Goal: Information Seeking & Learning: Learn about a topic

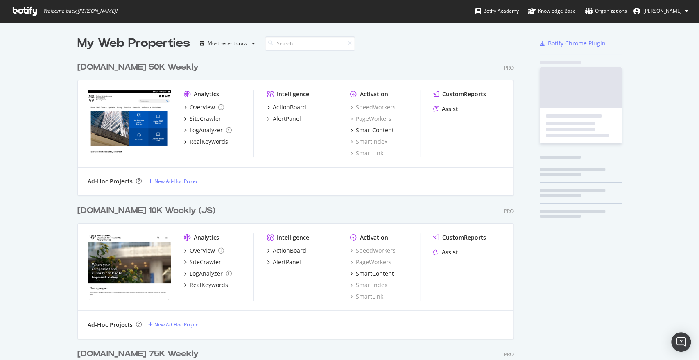
scroll to position [1163, 435]
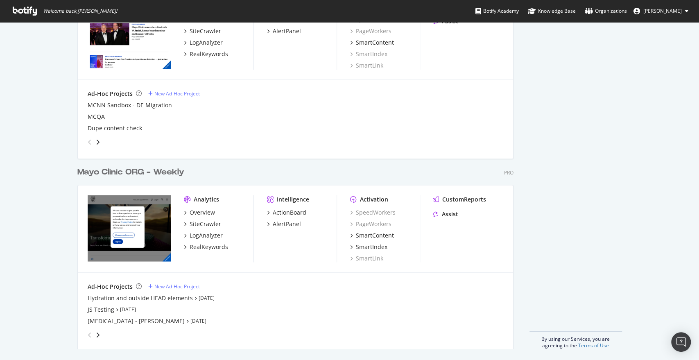
scroll to position [874, 0]
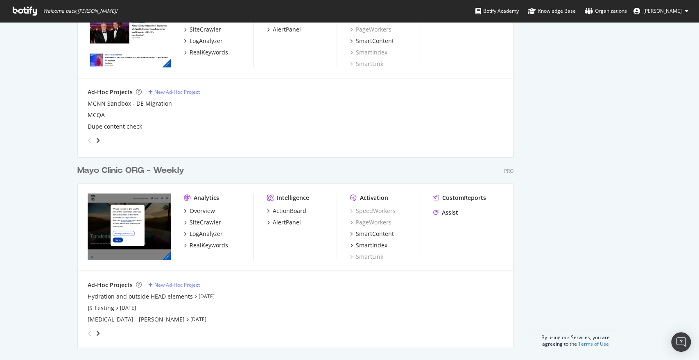
click at [142, 163] on div "Mayo Clinic ORG - Weekly Pro Analytics Overview SiteCrawler LogAnalyzer RealKey…" at bounding box center [298, 251] width 442 height 192
click at [165, 176] on div "Mayo Clinic ORG - Weekly Pro Analytics Overview SiteCrawler LogAnalyzer RealKey…" at bounding box center [298, 251] width 442 height 192
click at [158, 169] on div "Mayo Clinic ORG - Weekly" at bounding box center [130, 171] width 107 height 12
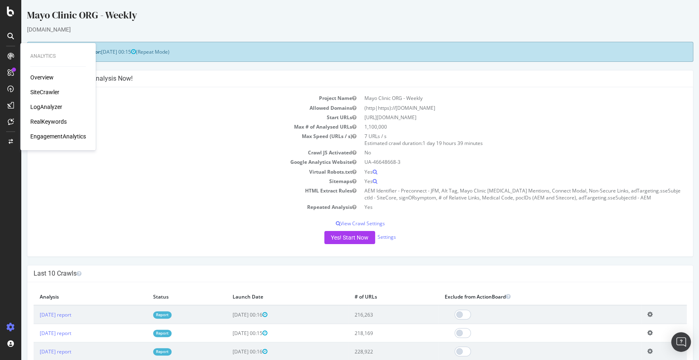
click at [43, 93] on div "SiteCrawler" at bounding box center [44, 92] width 29 height 8
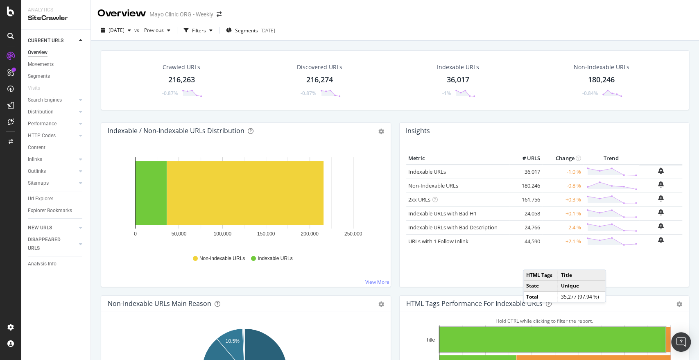
drag, startPoint x: 178, startPoint y: 77, endPoint x: 189, endPoint y: 79, distance: 11.6
click at [178, 77] on div "216,263" at bounding box center [181, 79] width 27 height 11
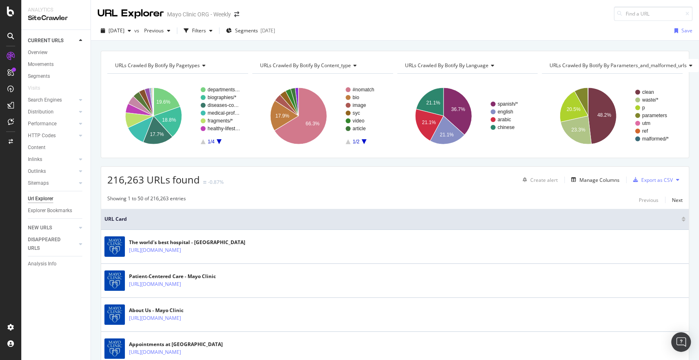
click at [196, 34] on div "[DATE] vs Previous Filters Segments [DATE]" at bounding box center [187, 30] width 181 height 13
click at [170, 32] on icon "button" at bounding box center [168, 30] width 3 height 5
click at [134, 30] on div "button" at bounding box center [129, 30] width 10 height 5
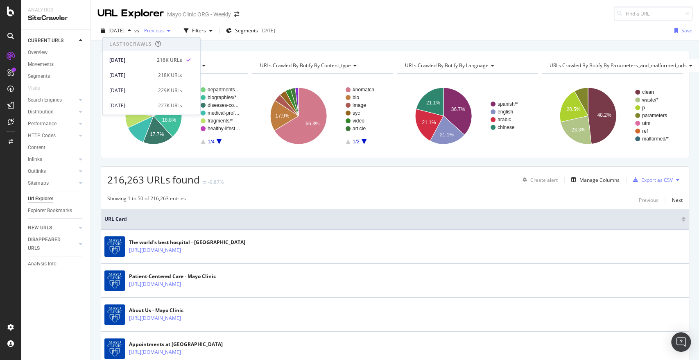
click at [164, 32] on span "Previous" at bounding box center [152, 30] width 23 height 7
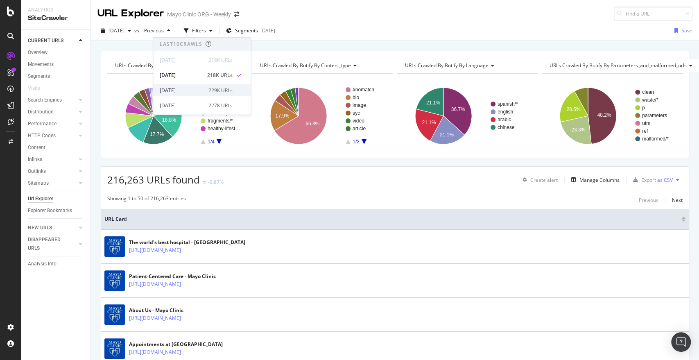
scroll to position [16, 0]
click at [210, 75] on div "229K URLs" at bounding box center [220, 73] width 24 height 7
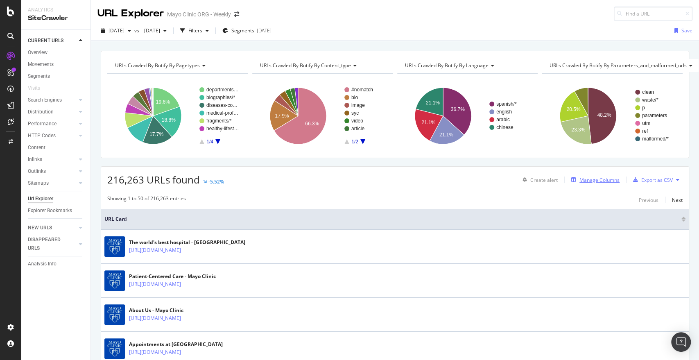
click at [582, 180] on div "Manage Columns" at bounding box center [599, 179] width 40 height 7
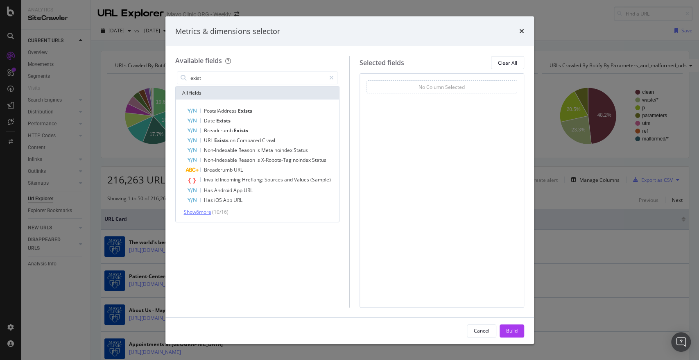
click at [201, 210] on span "Show 6 more" at bounding box center [197, 211] width 27 height 7
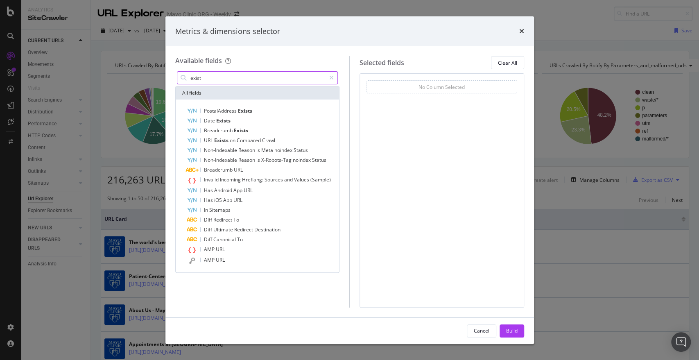
click at [247, 77] on input "exist" at bounding box center [257, 78] width 136 height 12
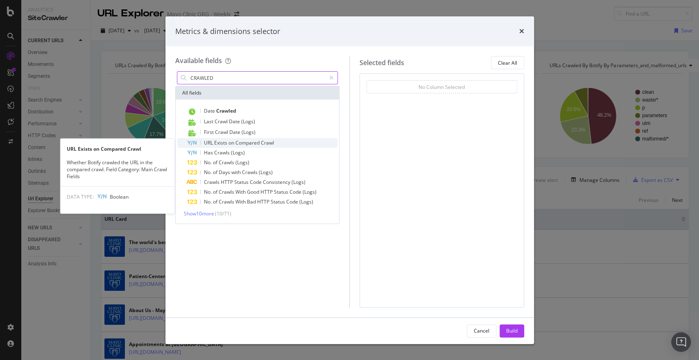
type input "CRAWLED"
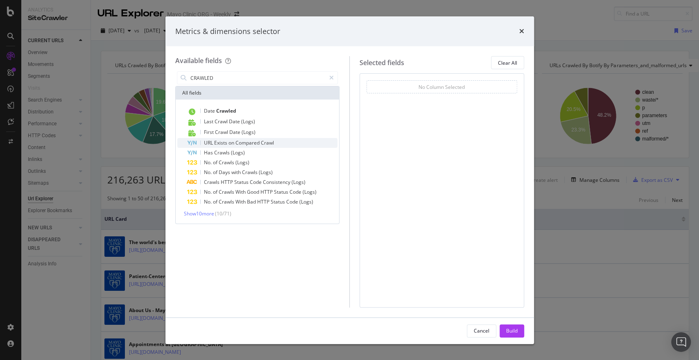
click at [223, 142] on span "Exists" at bounding box center [221, 142] width 14 height 7
click at [429, 89] on div "URL Exists on Compared Crawl" at bounding box center [431, 86] width 70 height 8
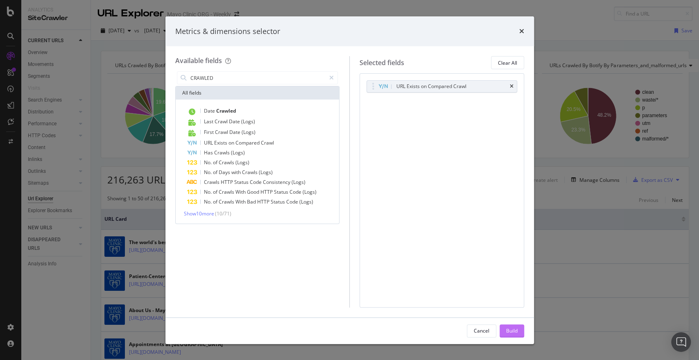
click at [514, 331] on div "Build" at bounding box center [511, 330] width 11 height 7
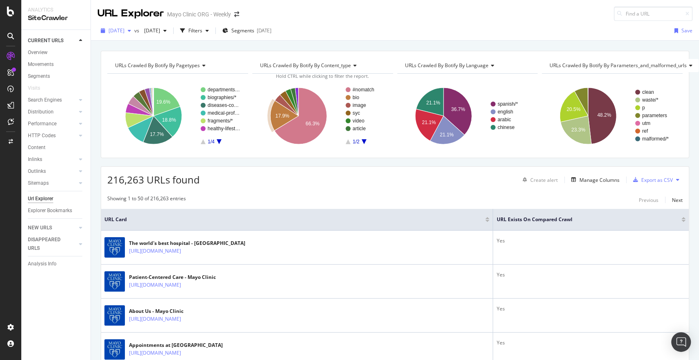
click at [121, 28] on span "[DATE]" at bounding box center [116, 30] width 16 height 7
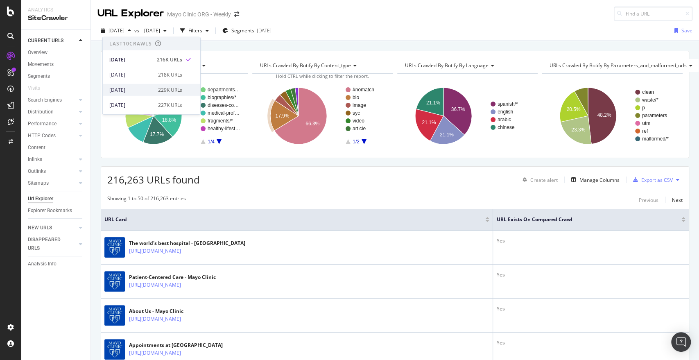
click at [156, 95] on div "[DATE] 229K URLs" at bounding box center [151, 90] width 97 height 12
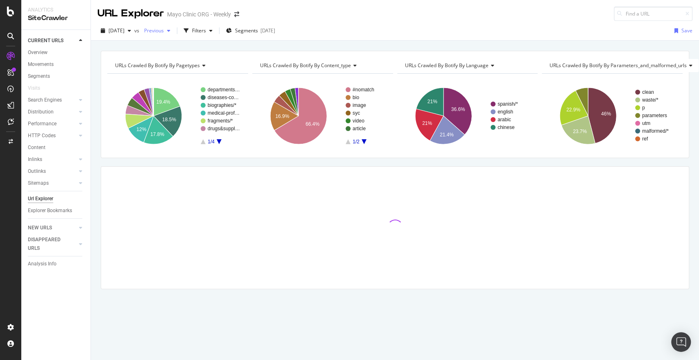
click at [164, 28] on span "Previous" at bounding box center [152, 30] width 23 height 7
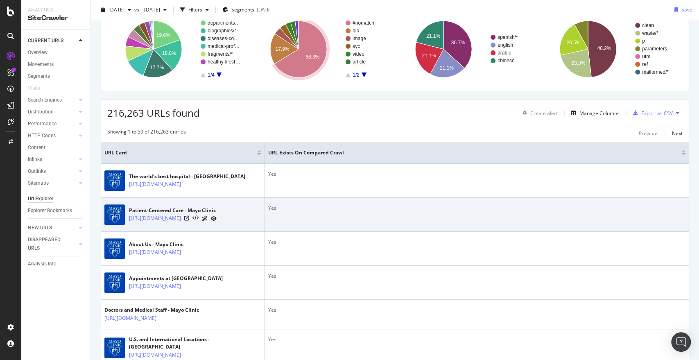
scroll to position [46, 0]
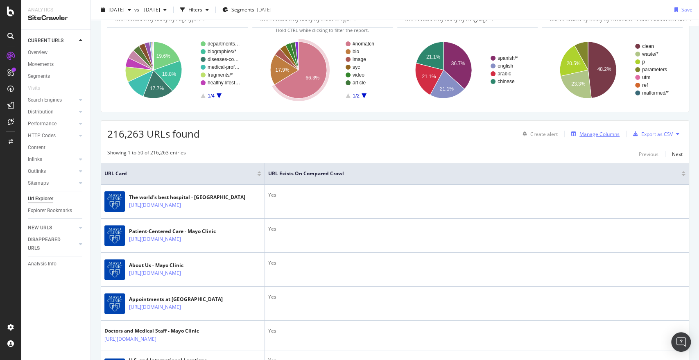
click at [579, 131] on div "Manage Columns" at bounding box center [599, 134] width 40 height 7
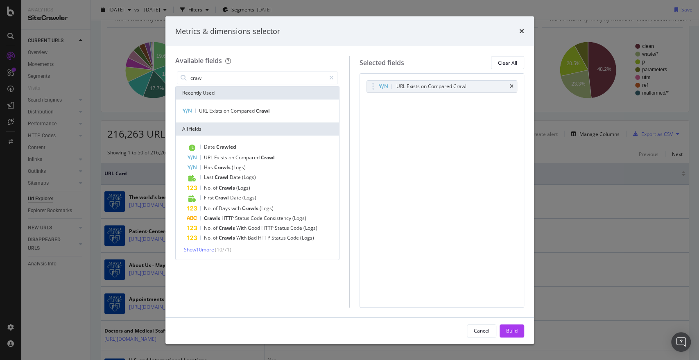
type input "crawl"
click at [229, 248] on span "( 10 / 71 )" at bounding box center [223, 249] width 16 height 7
click at [214, 249] on span "Show 10 more" at bounding box center [199, 249] width 30 height 7
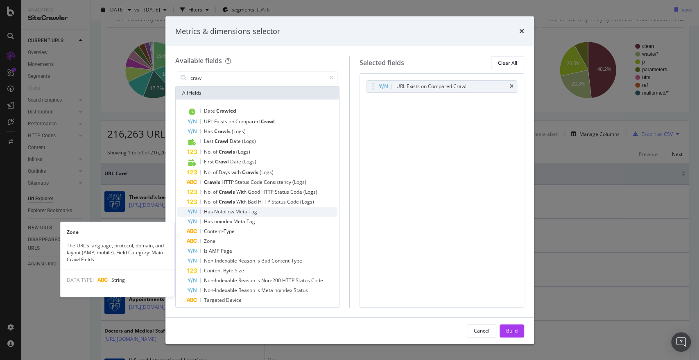
scroll to position [51, 0]
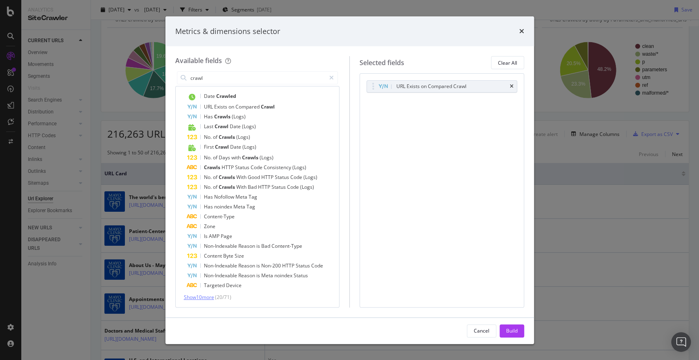
click at [199, 297] on span "Show 10 more" at bounding box center [199, 296] width 30 height 7
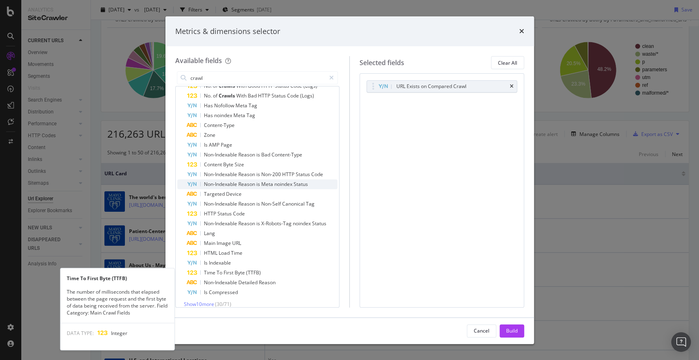
scroll to position [149, 0]
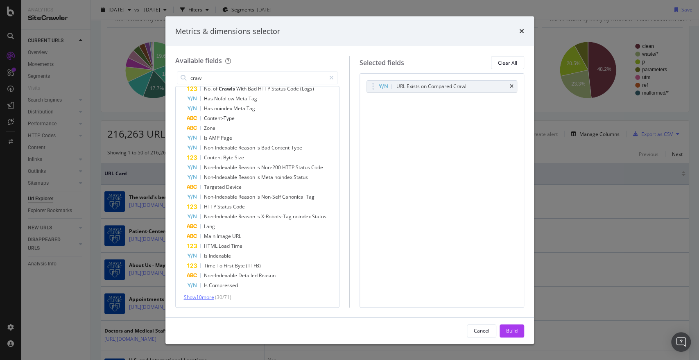
click at [213, 298] on span "Show 10 more" at bounding box center [199, 296] width 30 height 7
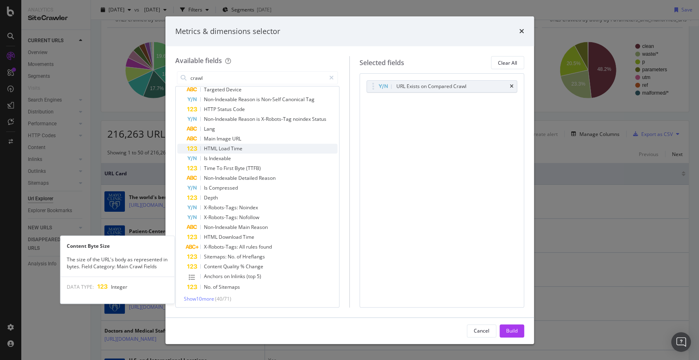
scroll to position [0, 0]
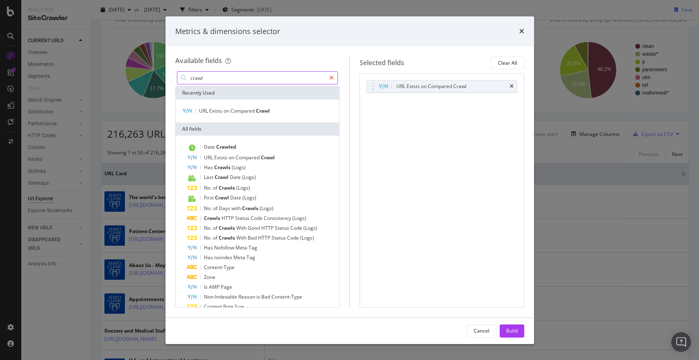
click at [330, 77] on icon "modal" at bounding box center [331, 78] width 5 height 6
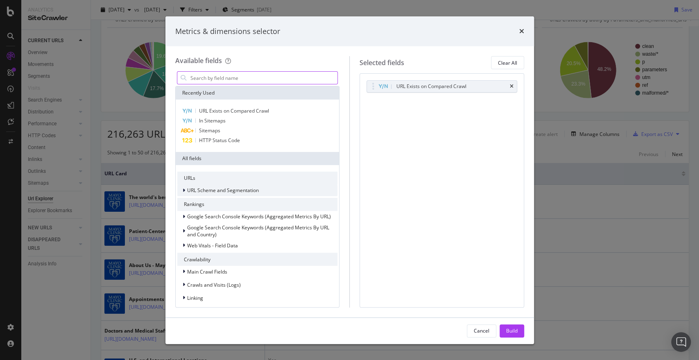
click at [221, 194] on div "URL Scheme and Segmentation" at bounding box center [217, 190] width 81 height 8
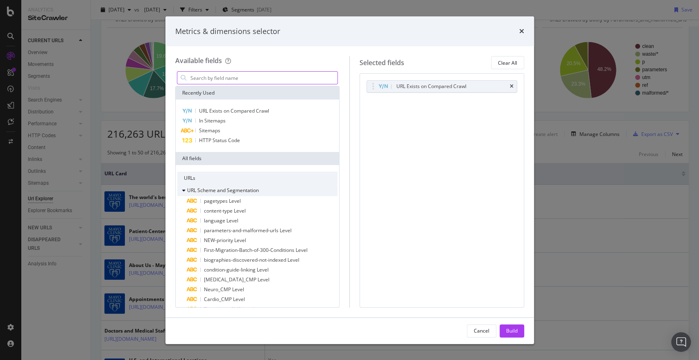
click at [219, 191] on span "URL Scheme and Segmentation" at bounding box center [223, 190] width 72 height 7
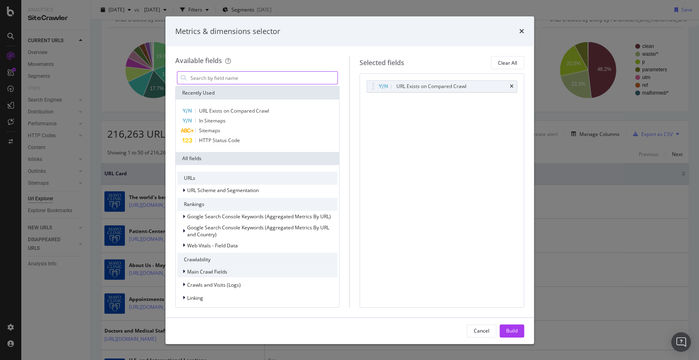
click at [196, 274] on span "Main Crawl Fields" at bounding box center [207, 271] width 40 height 7
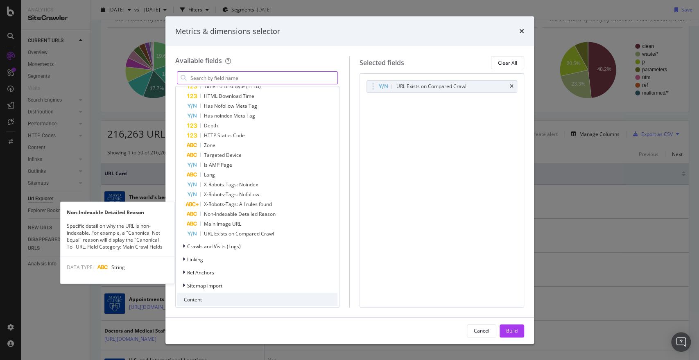
scroll to position [322, 0]
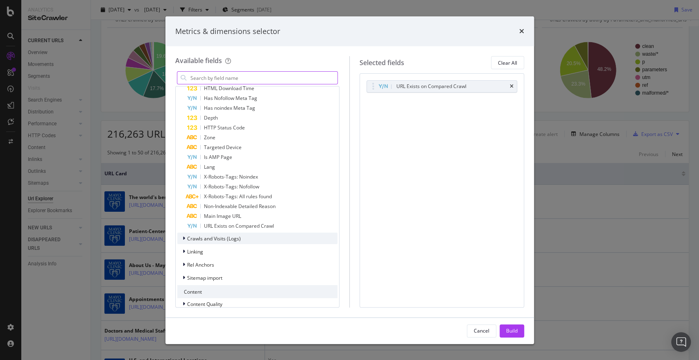
click at [193, 241] on span "Crawls and Visits (Logs)" at bounding box center [214, 238] width 54 height 7
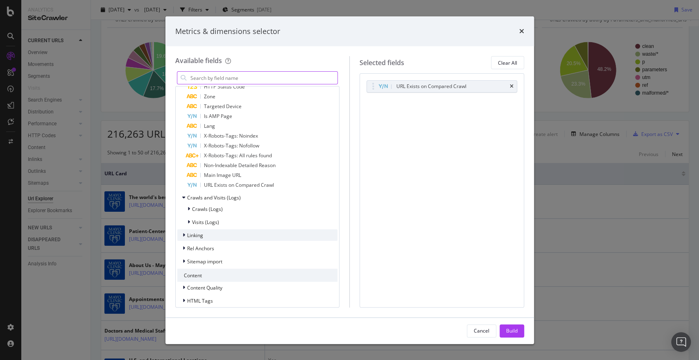
click at [194, 238] on span "Linking" at bounding box center [195, 235] width 16 height 7
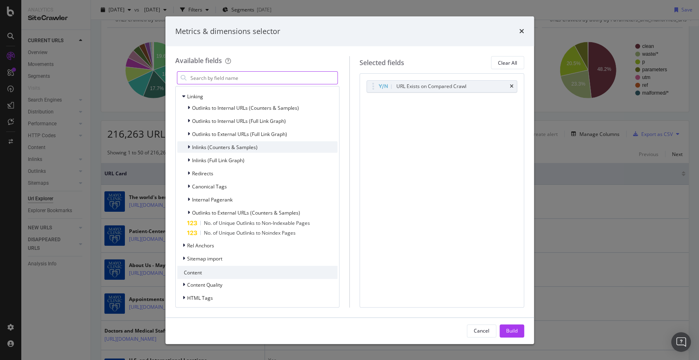
scroll to position [502, 0]
click at [392, 225] on div "URL Exists on Compared Crawl You can use this field as a To pick up a draggable…" at bounding box center [441, 190] width 165 height 234
click at [517, 32] on div "Metrics & dimensions selector" at bounding box center [349, 31] width 349 height 11
click at [519, 29] on icon "times" at bounding box center [521, 31] width 5 height 7
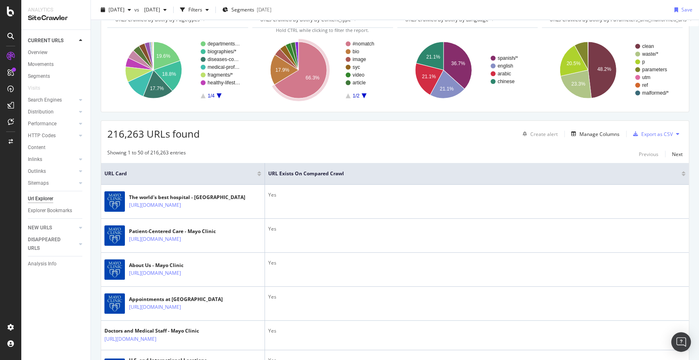
drag, startPoint x: 671, startPoint y: 169, endPoint x: 680, endPoint y: 175, distance: 10.7
click at [680, 175] on th "URL Exists on Compared Crawl" at bounding box center [477, 174] width 424 height 22
click at [681, 172] on div at bounding box center [683, 172] width 4 height 2
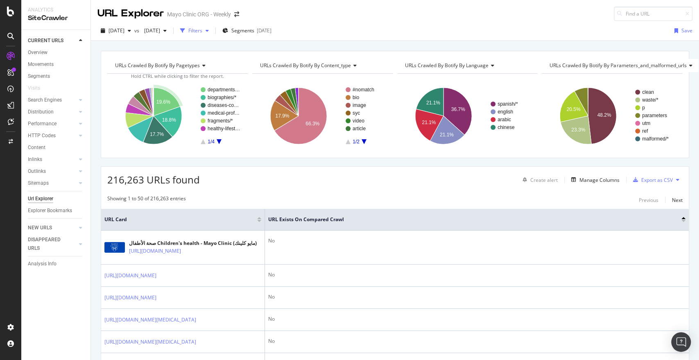
click at [202, 32] on div "Filters" at bounding box center [195, 30] width 14 height 7
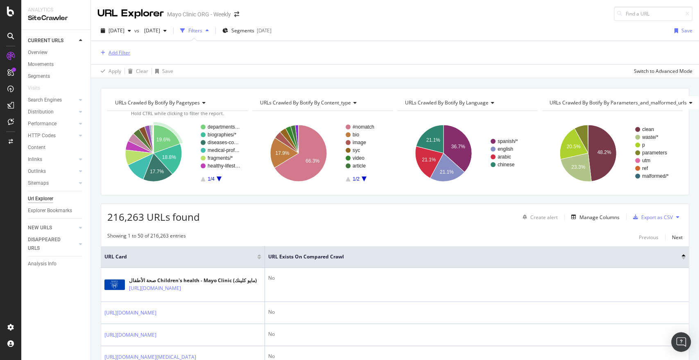
click at [114, 53] on div "Add Filter" at bounding box center [119, 52] width 22 height 7
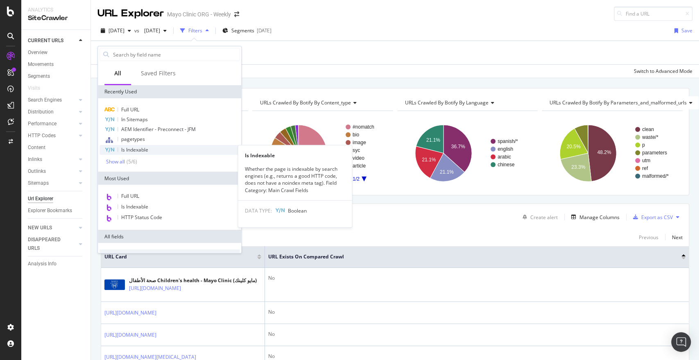
click at [141, 153] on div "Is Indexable" at bounding box center [169, 150] width 140 height 10
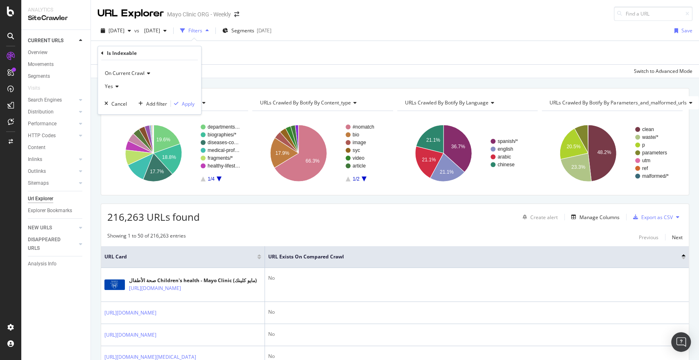
click at [180, 98] on div "On Current Crawl Yes Cancel Add filter Apply" at bounding box center [149, 87] width 103 height 54
click at [183, 101] on div "Apply" at bounding box center [188, 103] width 13 height 7
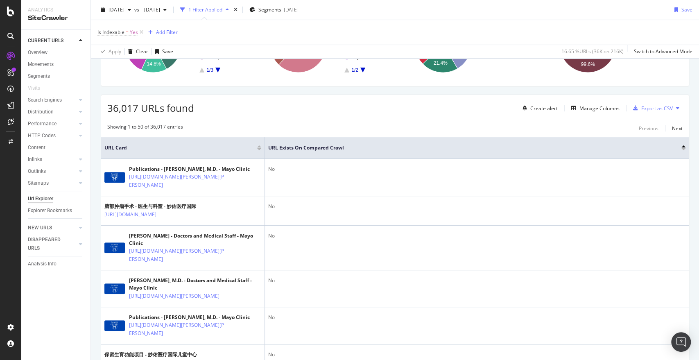
scroll to position [111, 0]
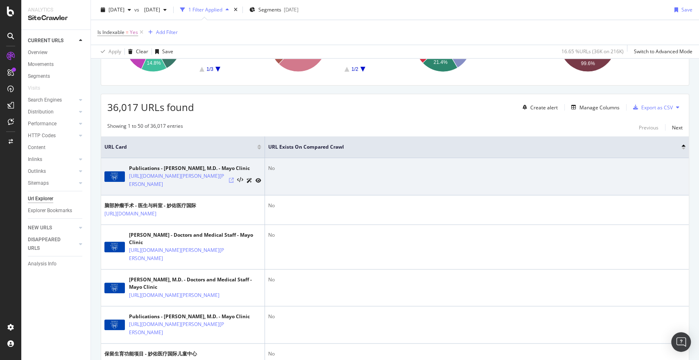
click at [231, 183] on icon at bounding box center [231, 180] width 5 height 5
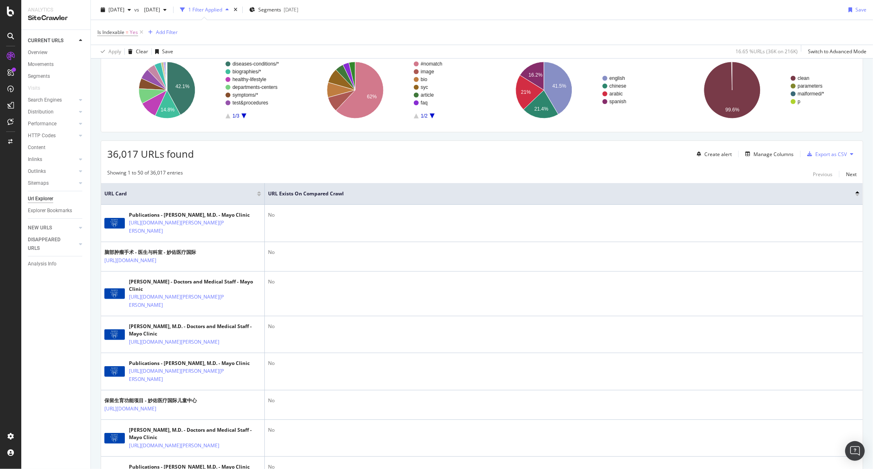
scroll to position [0, 0]
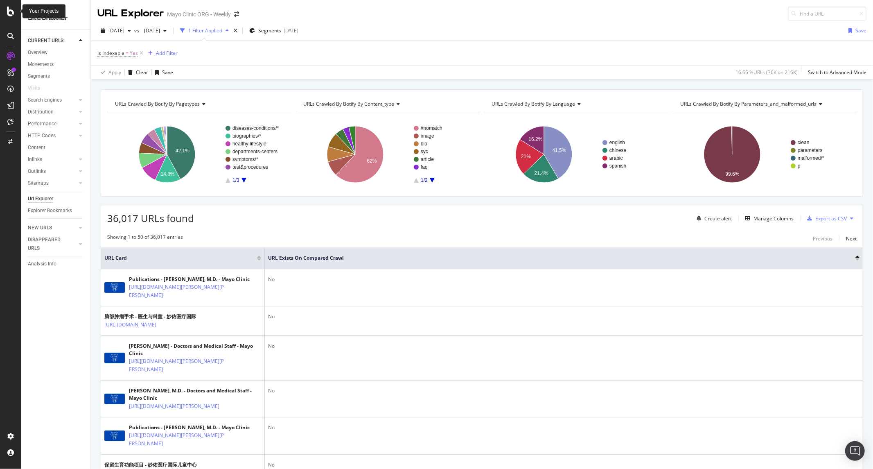
click at [5, 15] on div at bounding box center [11, 12] width 20 height 10
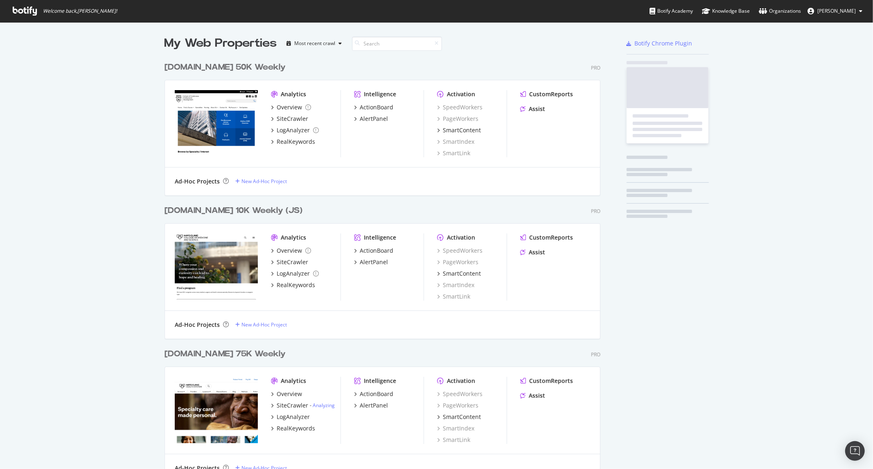
scroll to position [462, 859]
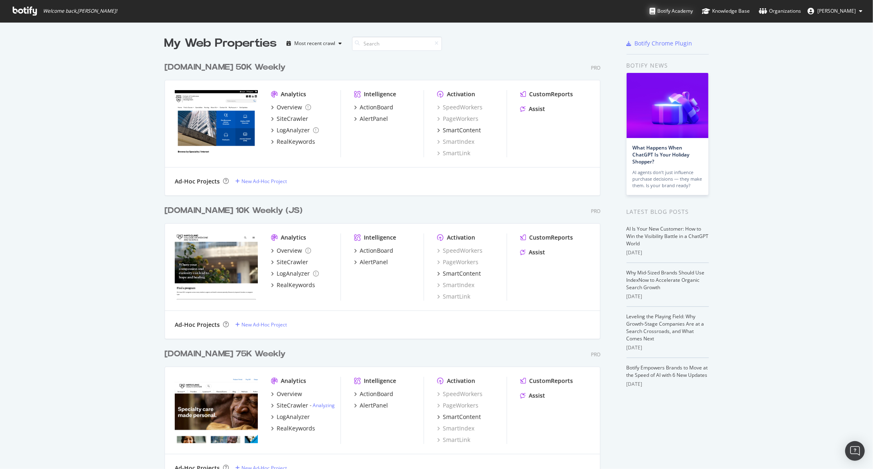
click at [672, 11] on div "Botify Academy" at bounding box center [671, 11] width 43 height 8
